Goal: Check status: Check status

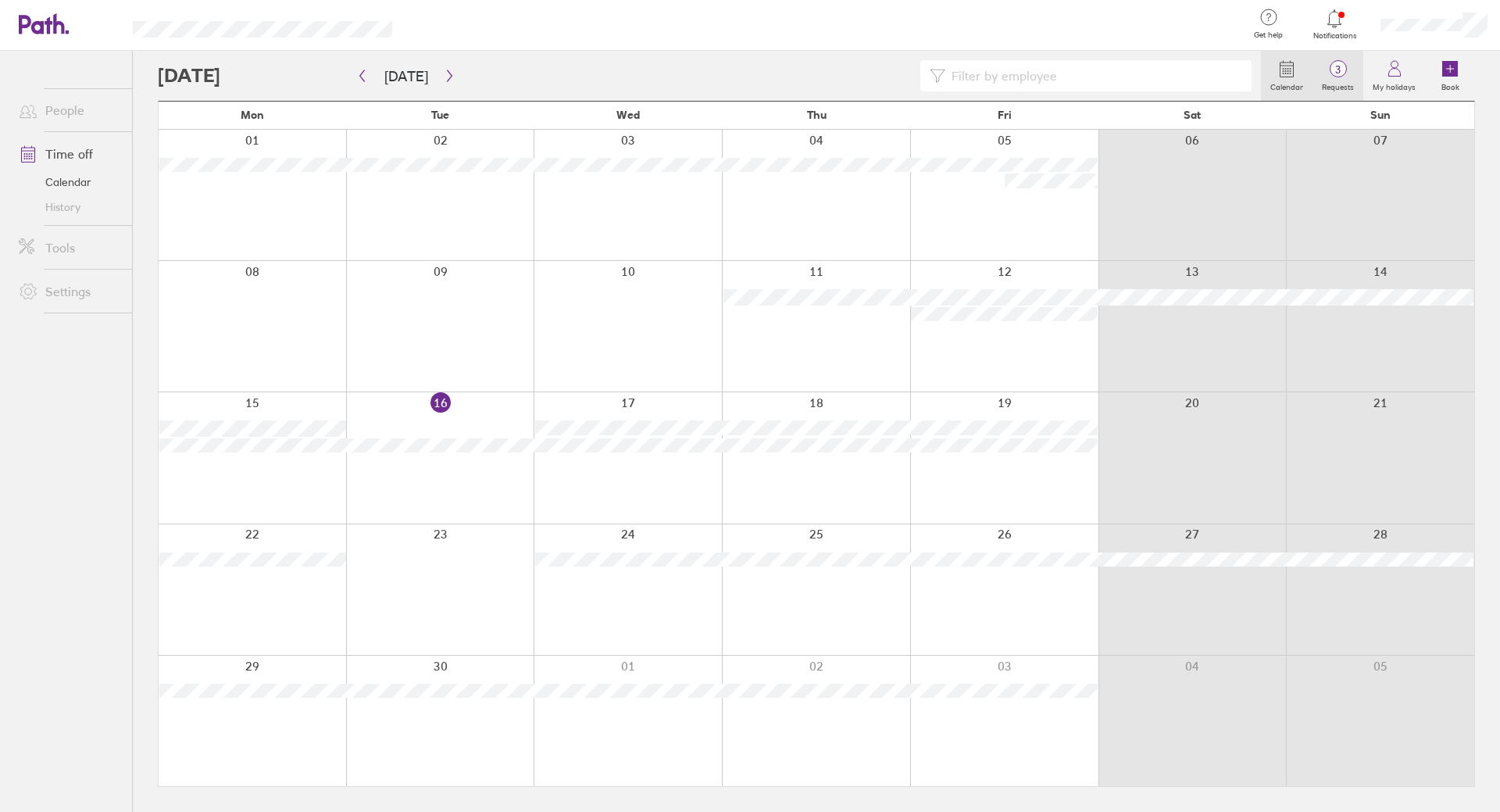
click at [1331, 73] on span "3" at bounding box center [1338, 69] width 51 height 13
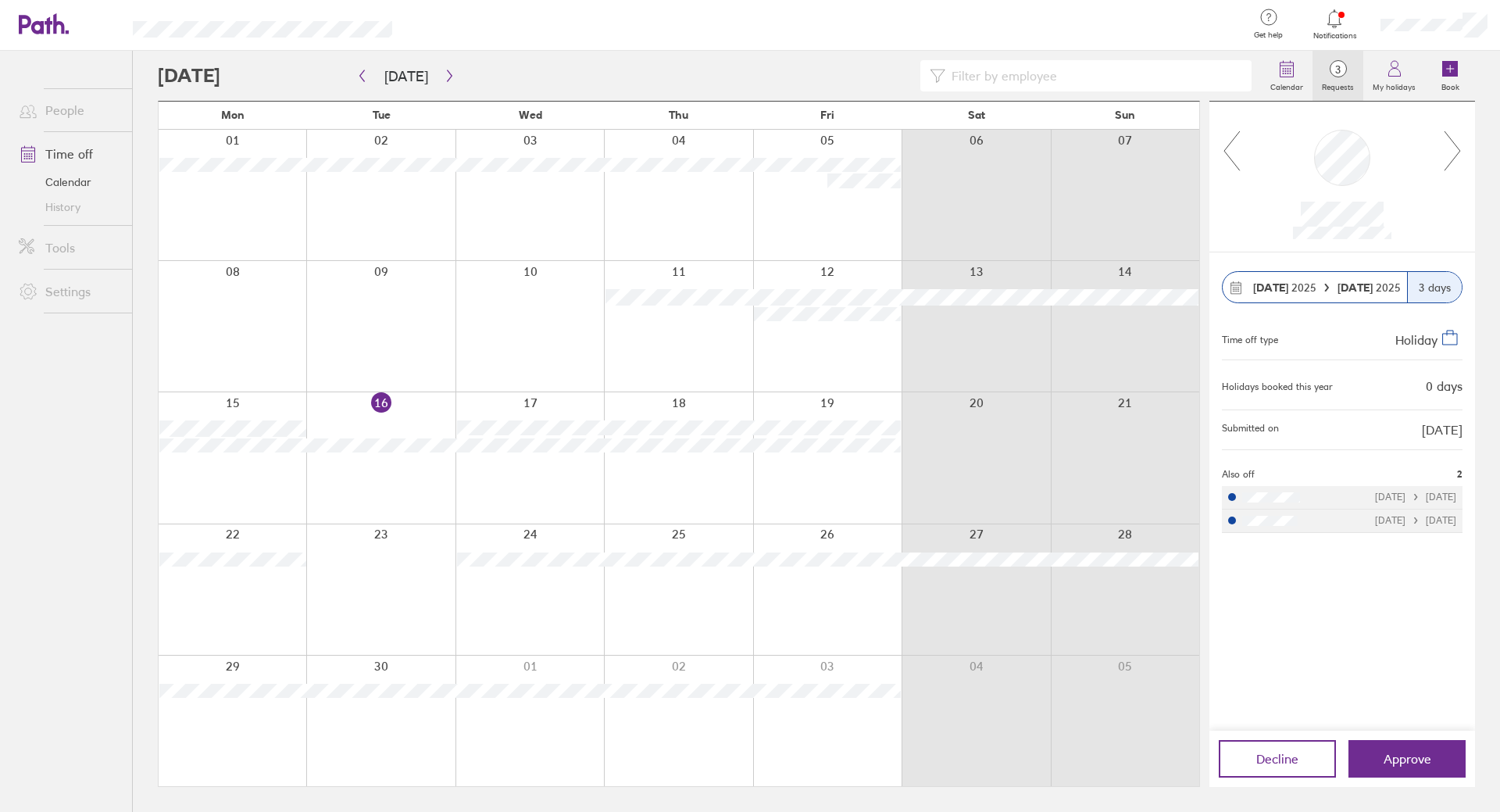
click at [1458, 148] on icon at bounding box center [1452, 151] width 15 height 39
click at [1452, 153] on icon at bounding box center [1452, 151] width 19 height 42
click at [1458, 156] on icon at bounding box center [1452, 151] width 19 height 42
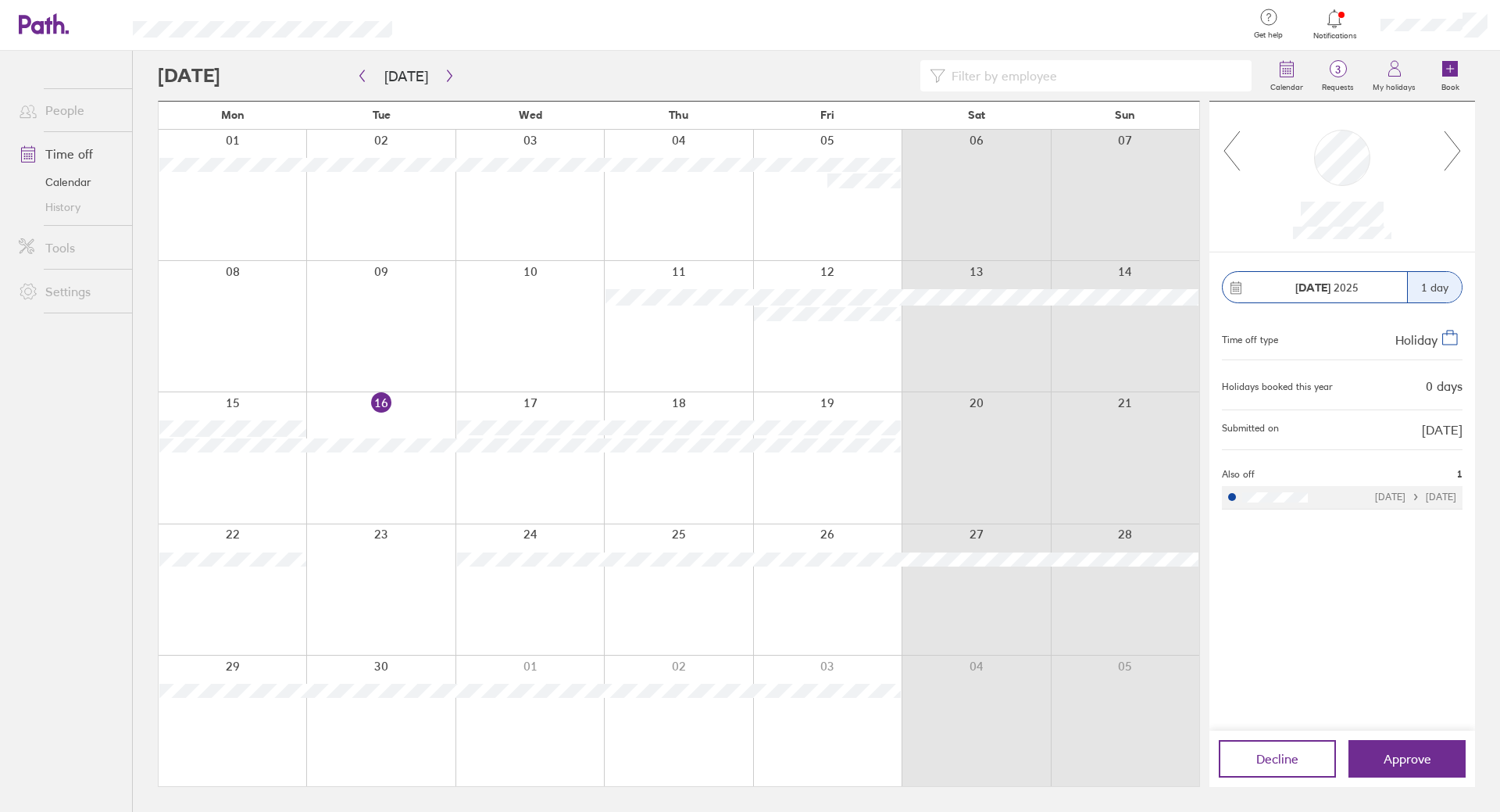
click at [1451, 150] on icon at bounding box center [1452, 151] width 19 height 42
